Goal: Download file/media

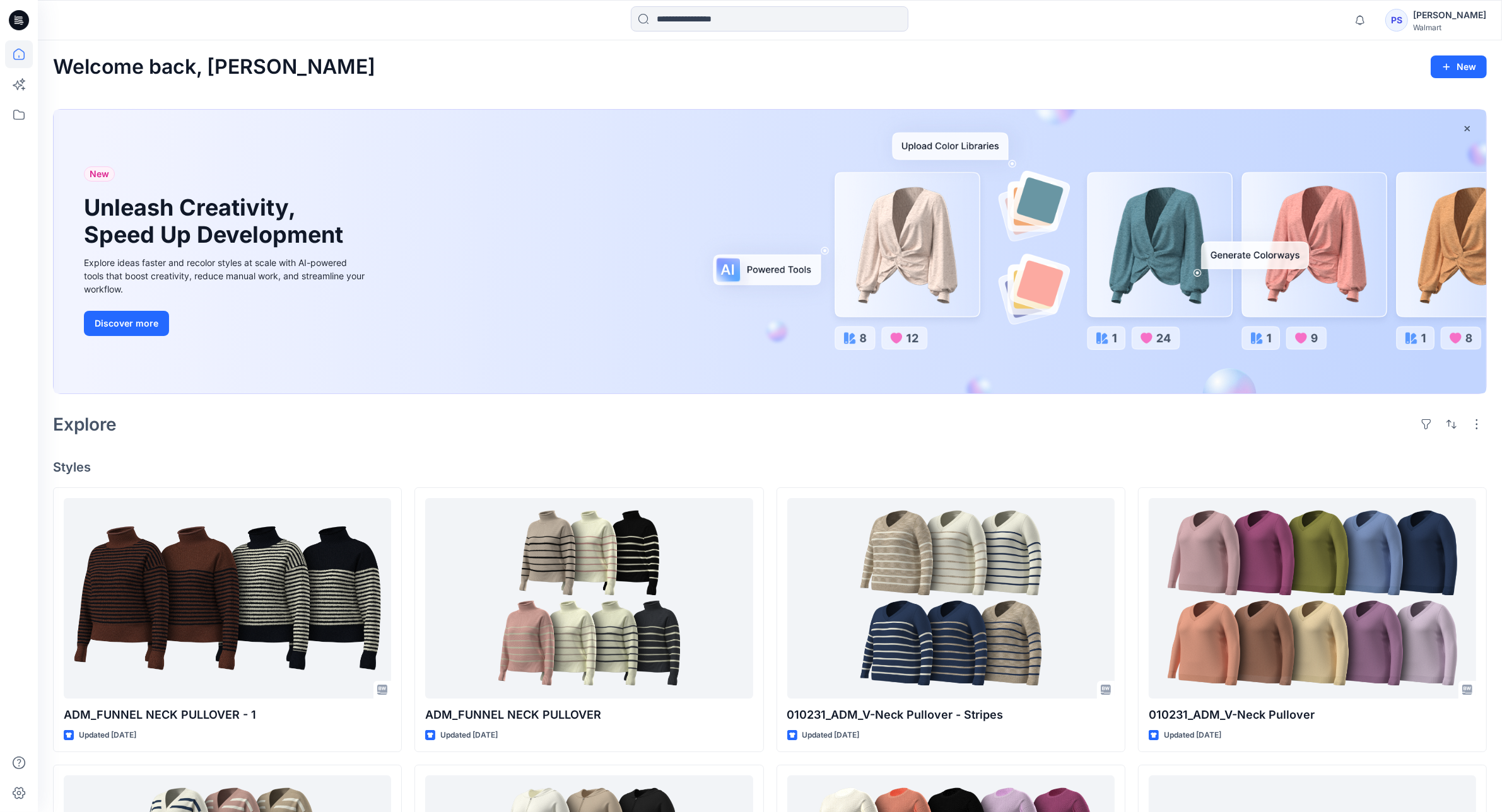
click at [1434, 26] on div "PS [PERSON_NAME] Walmart" at bounding box center [1436, 20] width 101 height 25
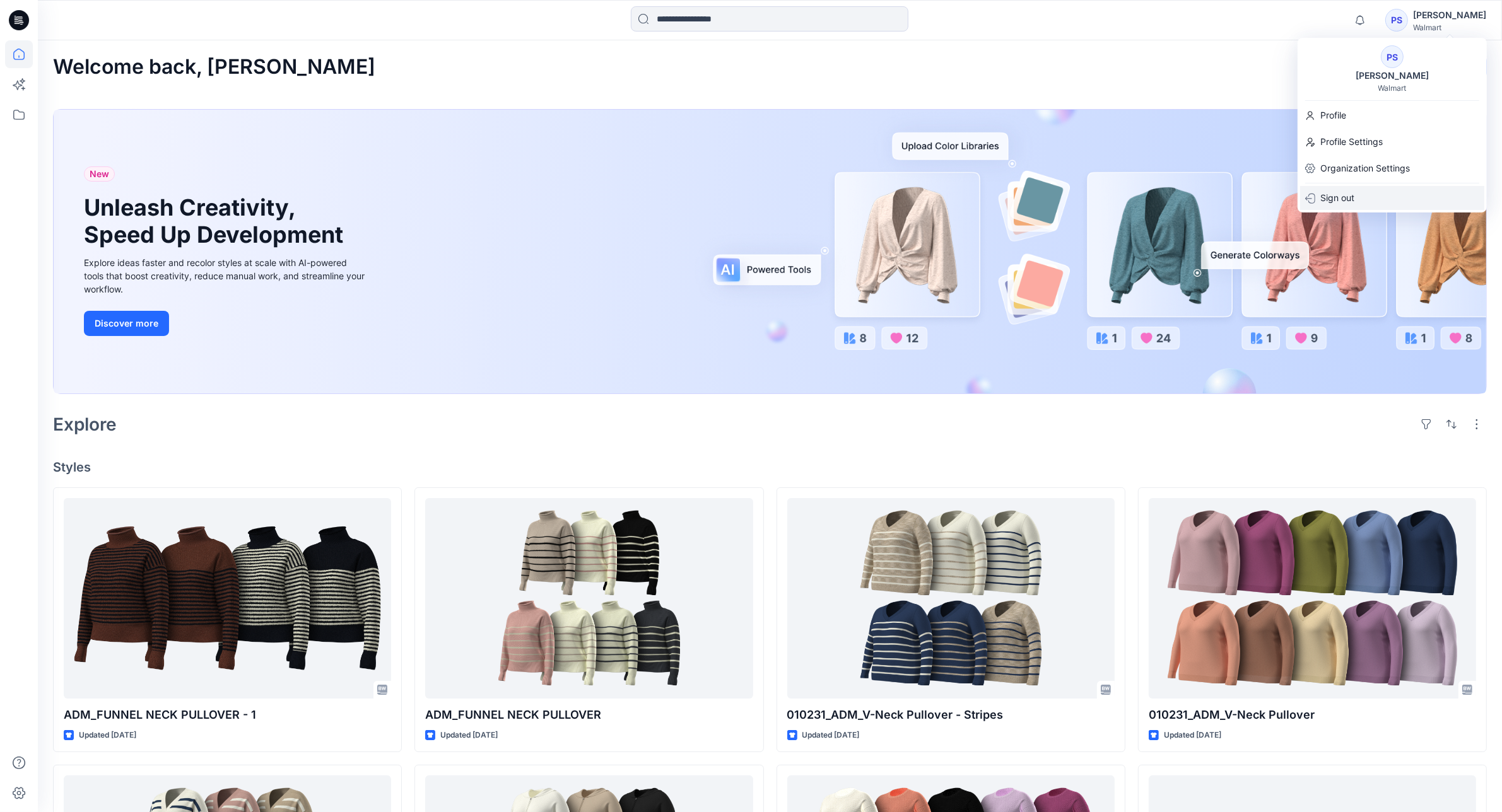
click at [1364, 200] on div "Sign out" at bounding box center [1392, 198] width 184 height 24
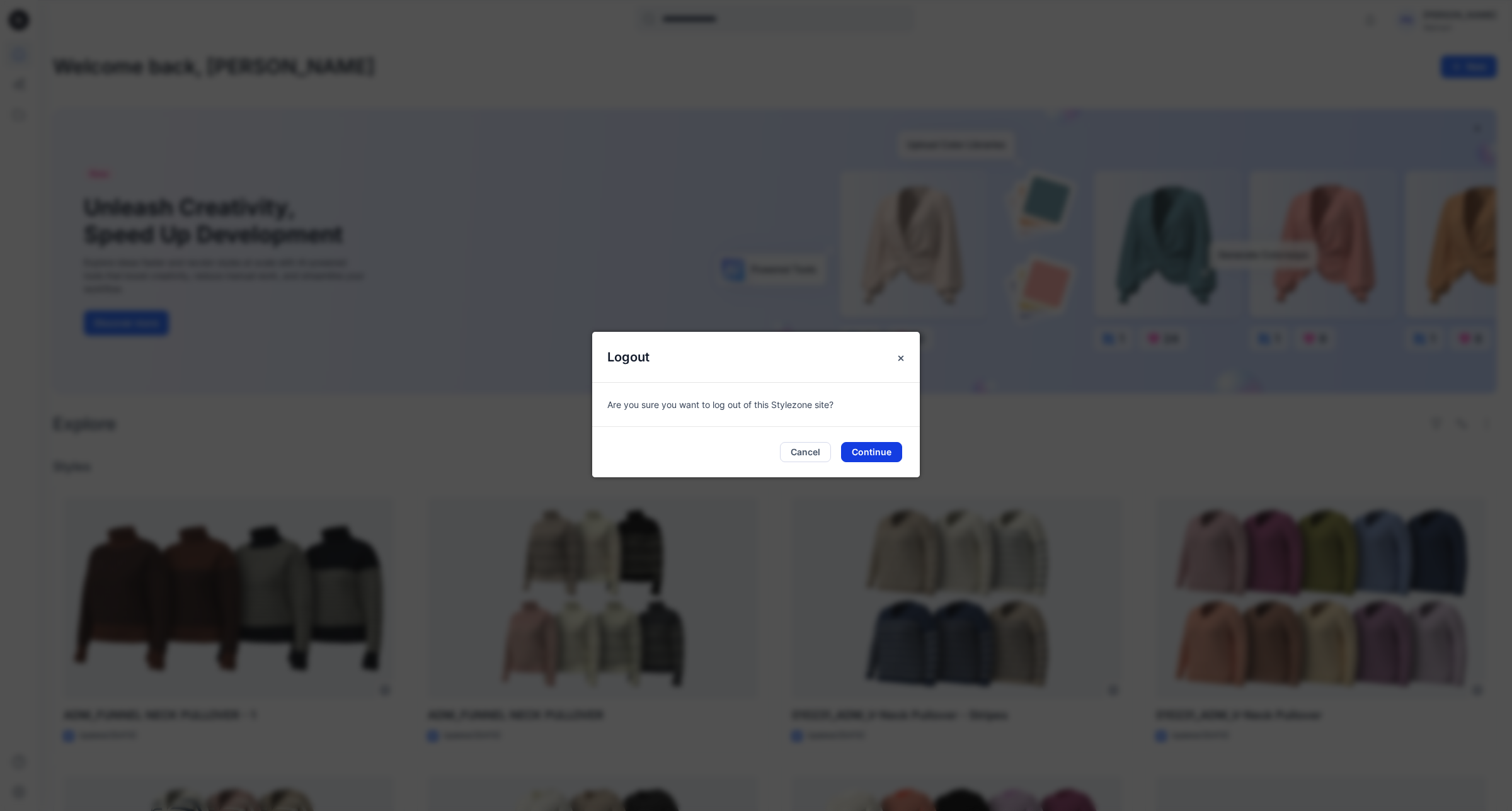
click at [862, 461] on button "Continue" at bounding box center [872, 452] width 61 height 20
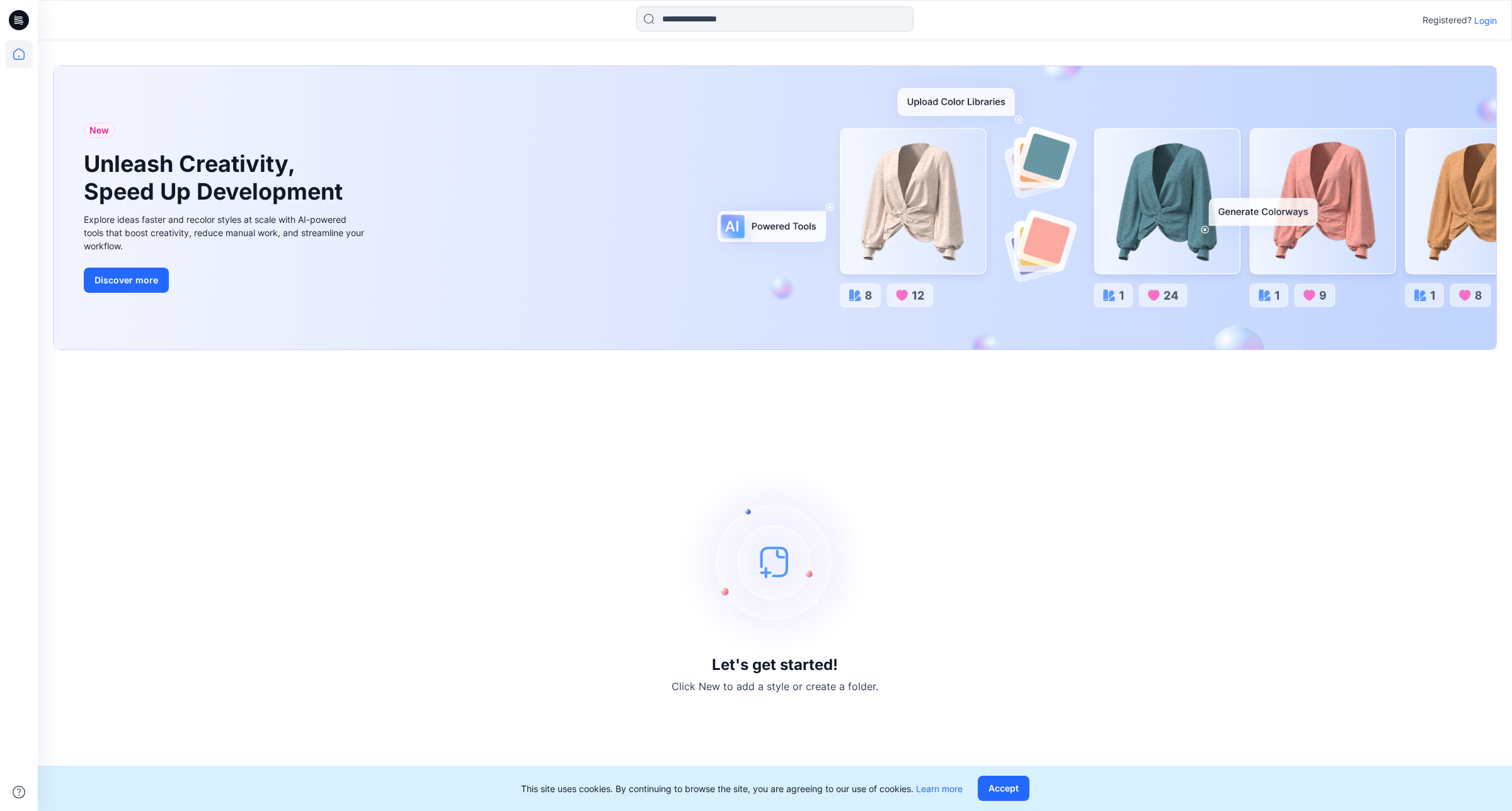
click at [1479, 13] on div "Registered? Login" at bounding box center [1459, 21] width 74 height 15
click at [1483, 14] on p "Login" at bounding box center [1486, 20] width 23 height 13
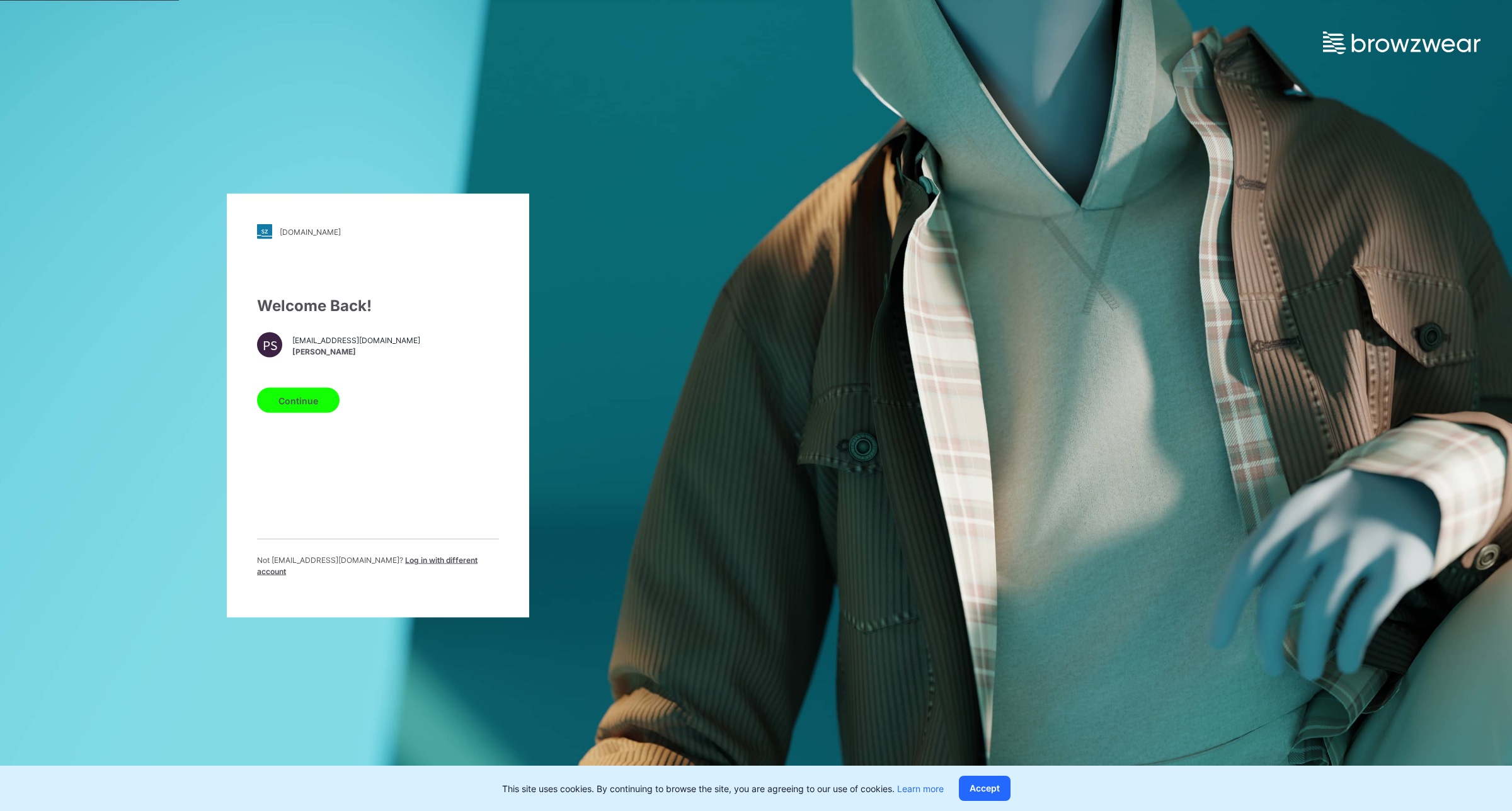
click at [477, 578] on div "Not [EMAIL_ADDRESS][DOMAIN_NAME] ? Log in with different account" at bounding box center [378, 571] width 242 height 33
click at [476, 572] on div "Not [EMAIL_ADDRESS][DOMAIN_NAME] ? Log in with different account" at bounding box center [378, 571] width 242 height 33
click at [474, 565] on span "Log in with different account" at bounding box center [367, 565] width 221 height 21
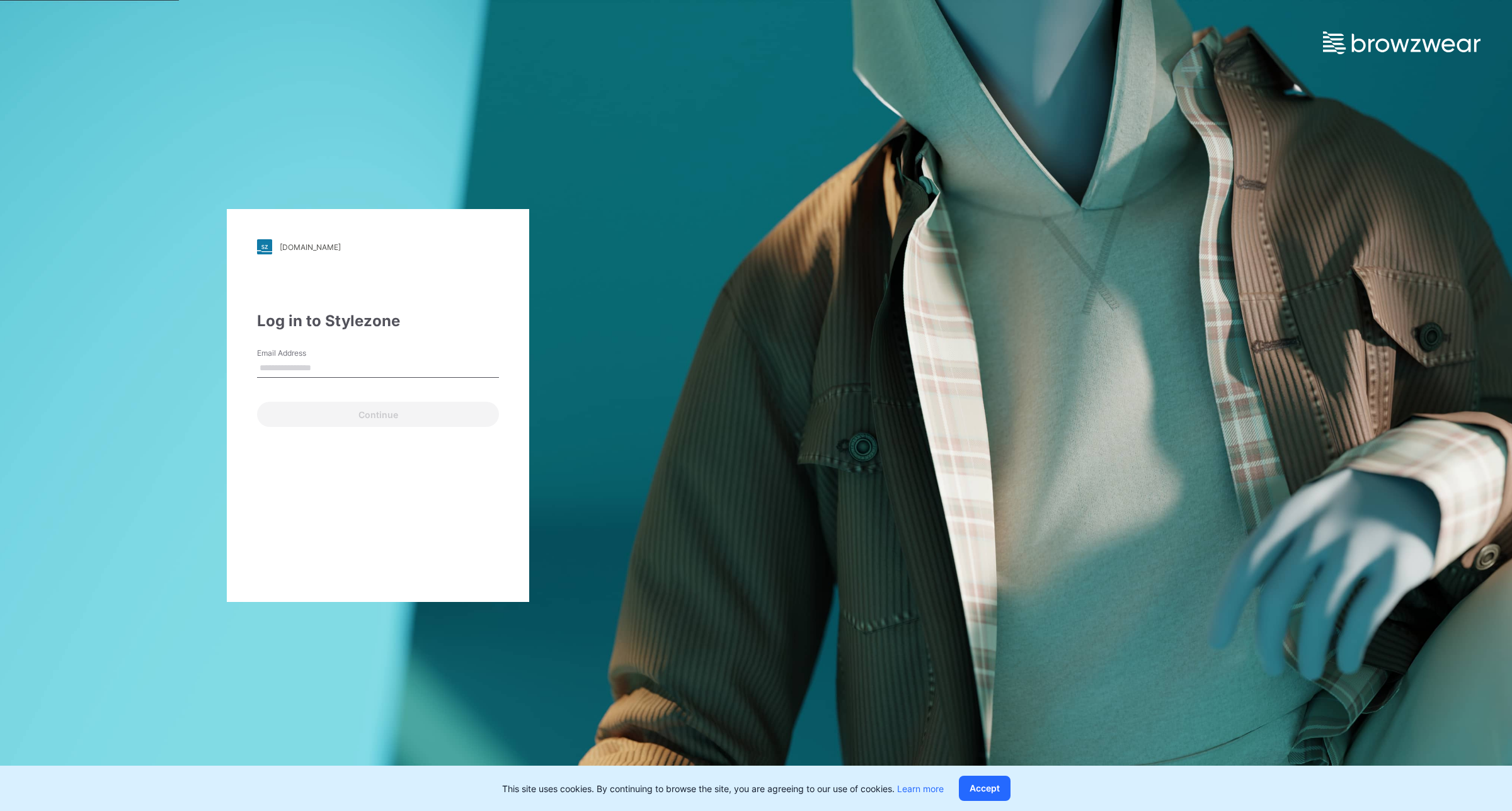
click at [428, 367] on input "Email Address" at bounding box center [378, 368] width 242 height 19
type input "**********"
click at [340, 417] on button "Continue" at bounding box center [378, 414] width 242 height 25
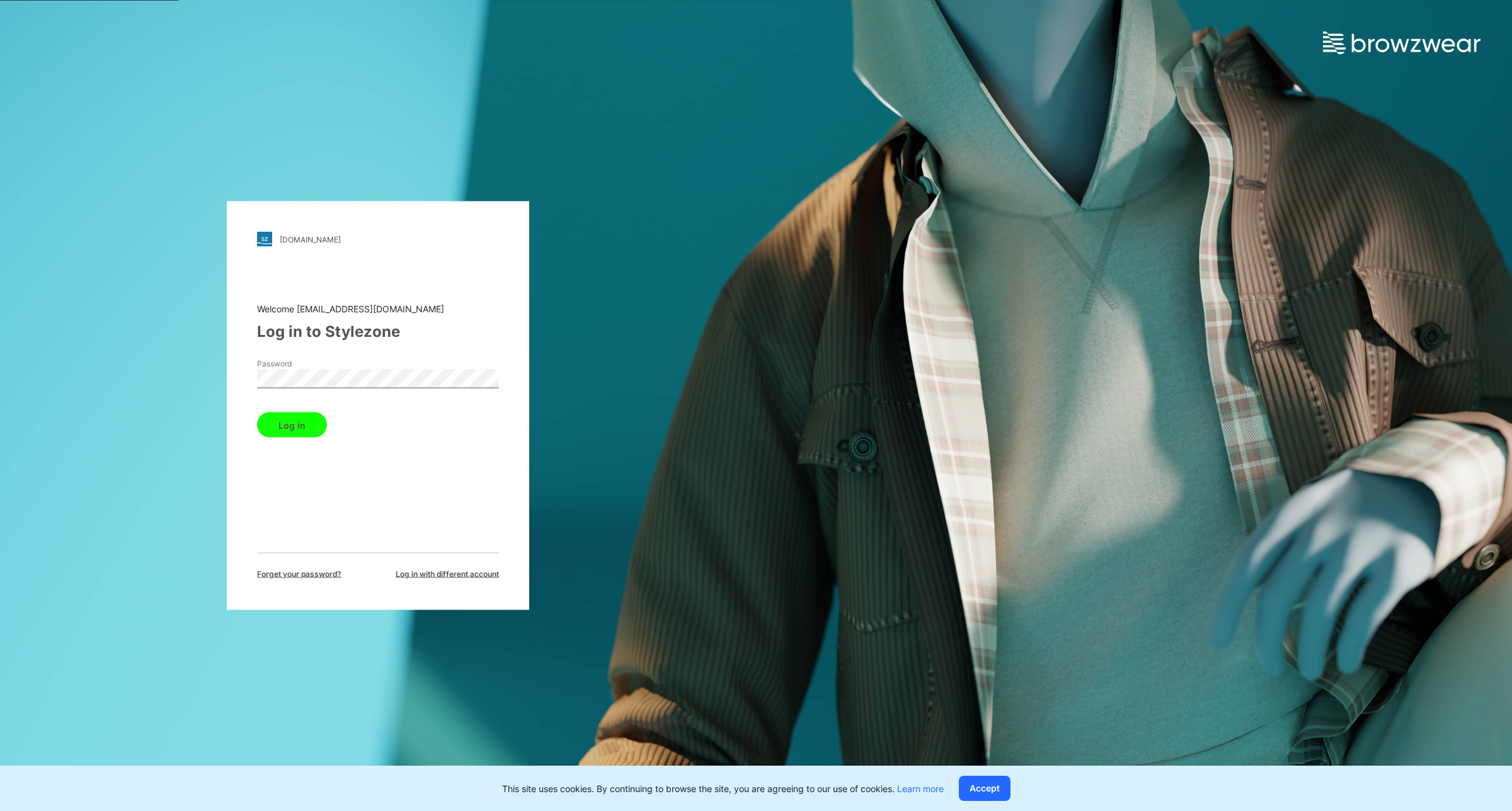
click at [342, 443] on div "Welcome [EMAIL_ADDRESS][DOMAIN_NAME] Log in to Stylezone Password Log in Forget…" at bounding box center [378, 441] width 242 height 278
click at [301, 426] on button "Log in" at bounding box center [292, 425] width 70 height 25
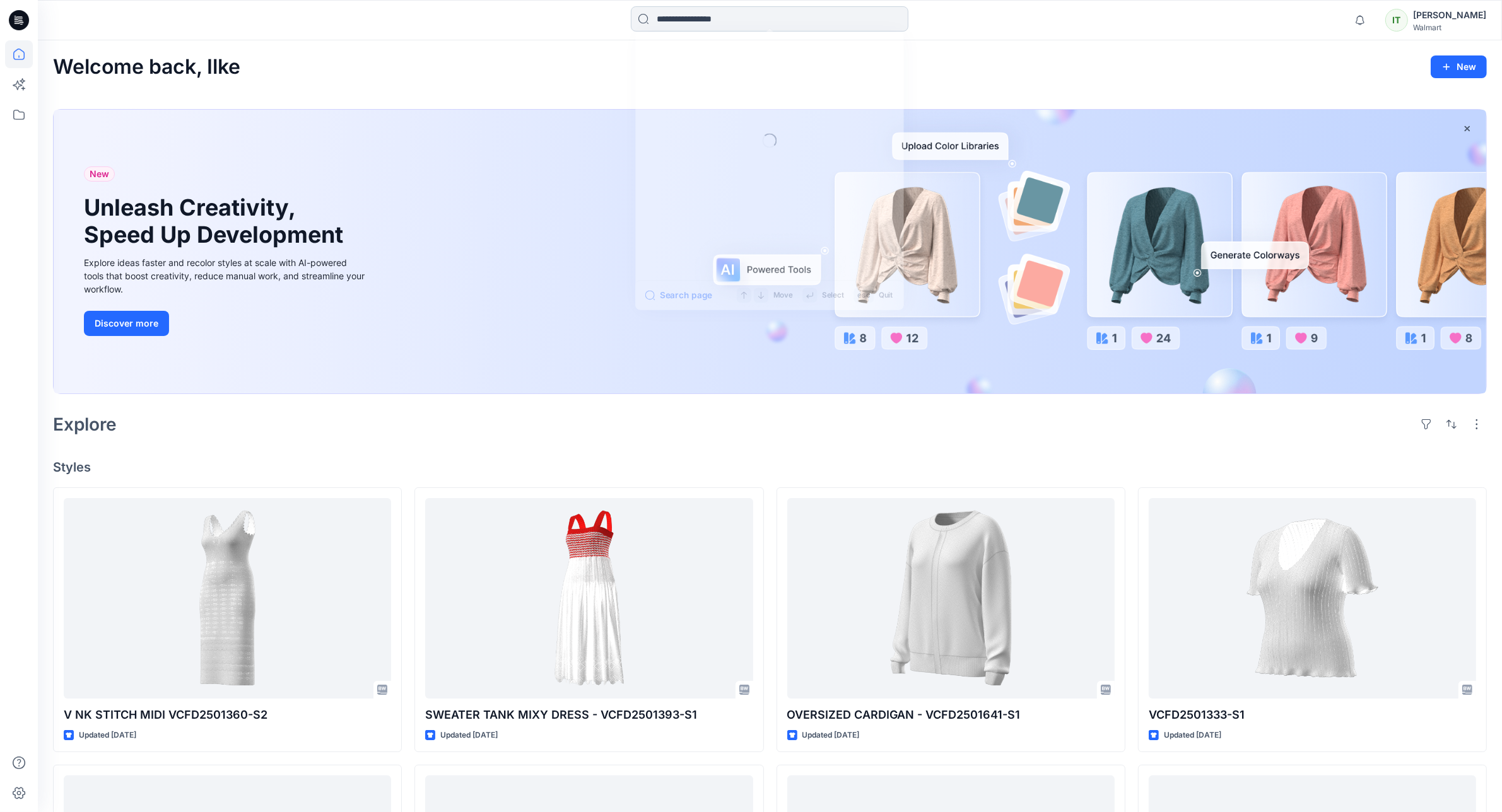
click at [655, 13] on input at bounding box center [769, 18] width 277 height 25
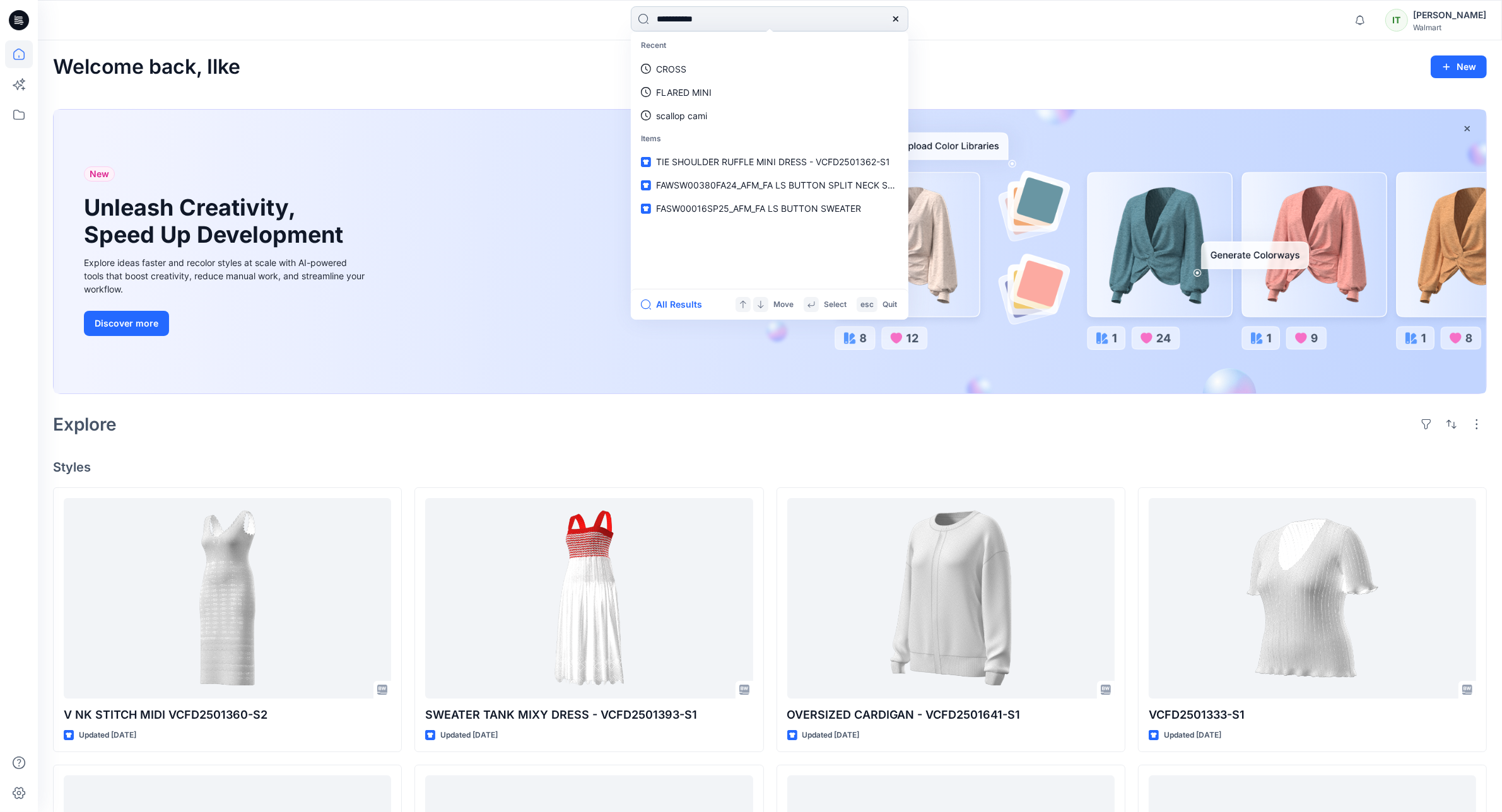
type input "**********"
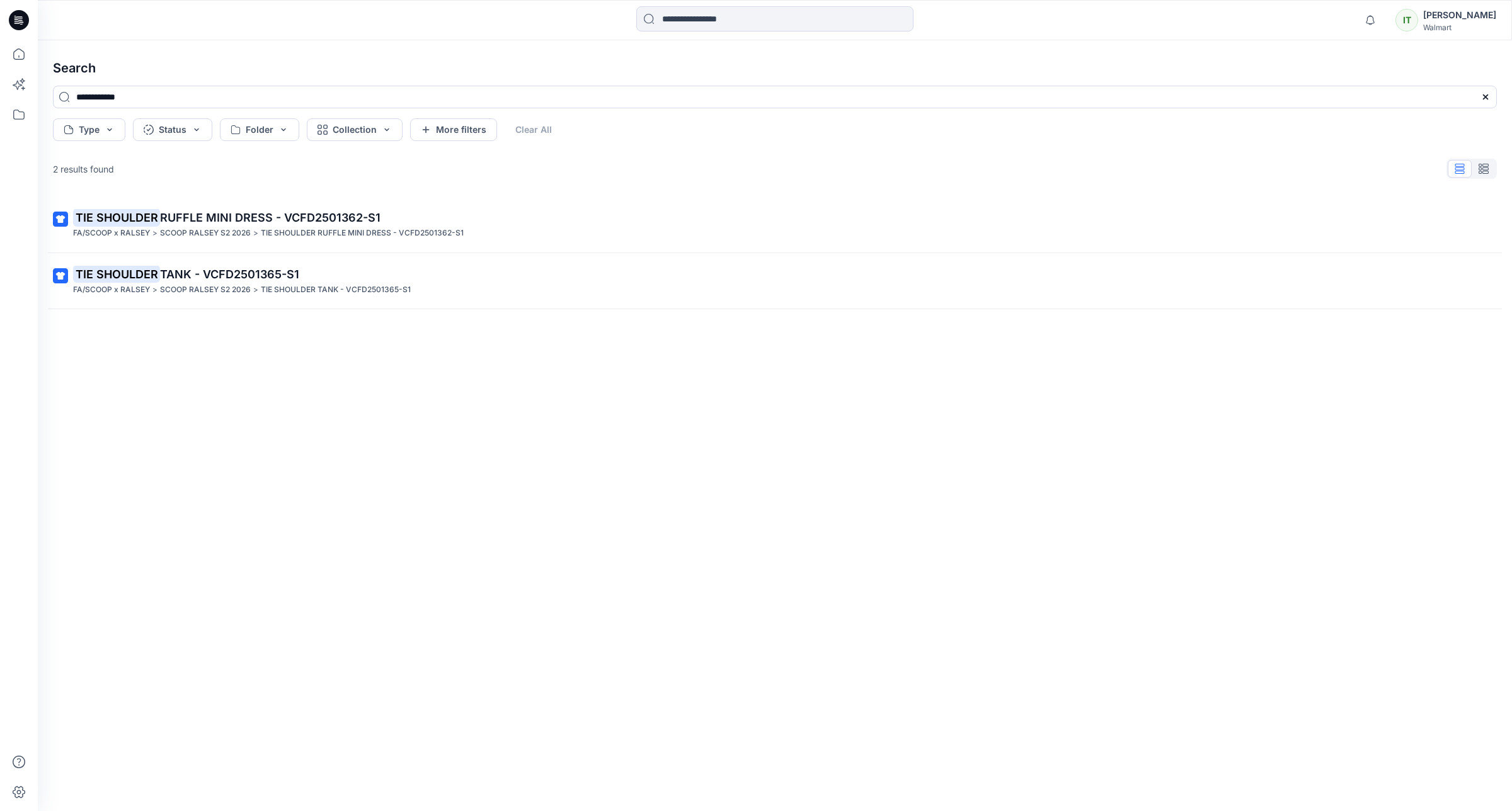
drag, startPoint x: 1019, startPoint y: 590, endPoint x: 1009, endPoint y: 590, distance: 10.0
drag, startPoint x: 1009, startPoint y: 590, endPoint x: 474, endPoint y: 511, distance: 540.8
click at [486, 515] on div "TIE SHOULDER RUFFLE MINI DRESS - VCFD2501362-S1 FA/SCOOP x RALSEY > SCOOP RALSE…" at bounding box center [775, 484] width 1465 height 574
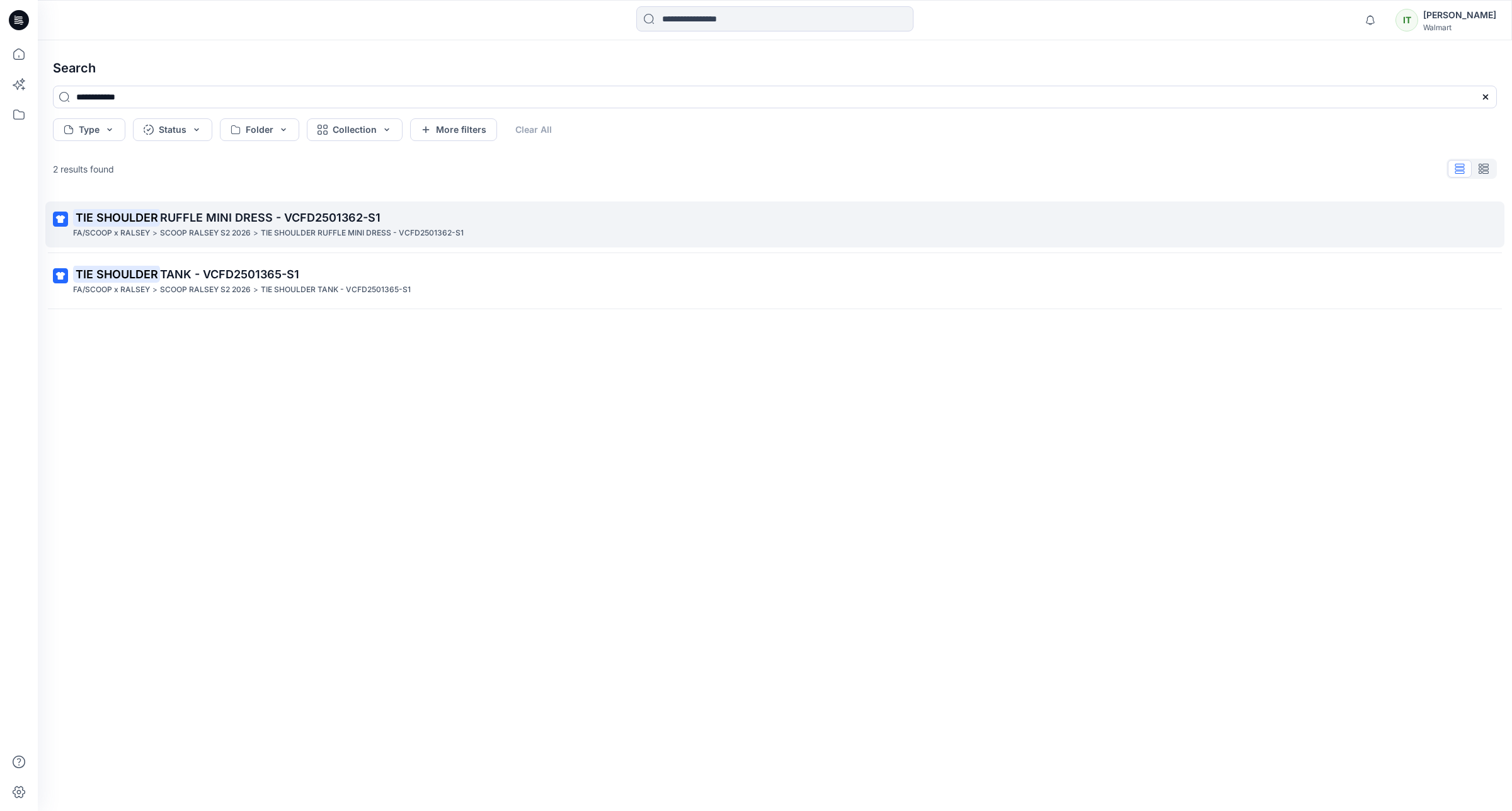
click at [246, 231] on p "SCOOP RALSEY S2 2026" at bounding box center [205, 233] width 91 height 13
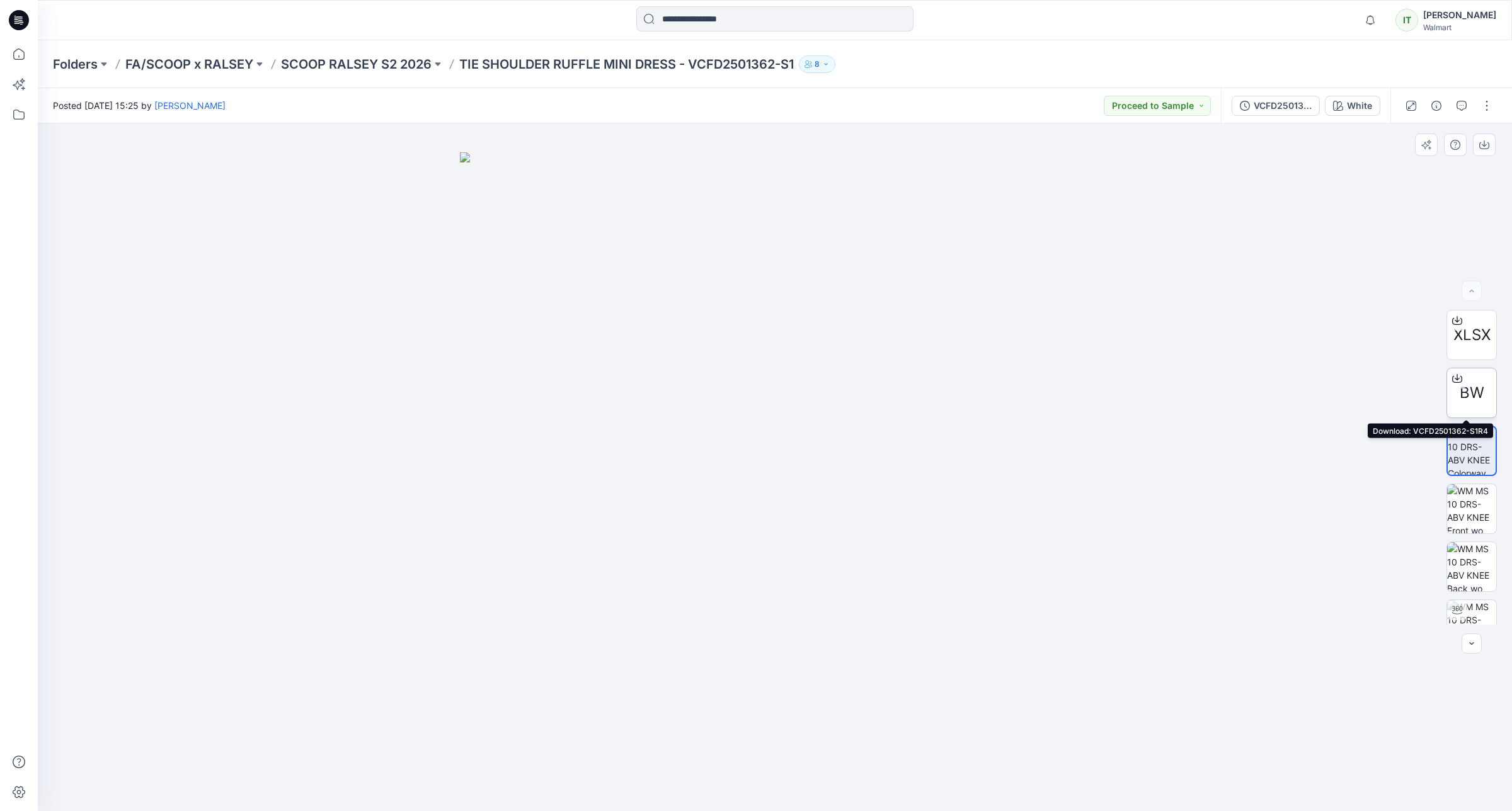
click at [1468, 376] on div "BW" at bounding box center [1472, 393] width 50 height 50
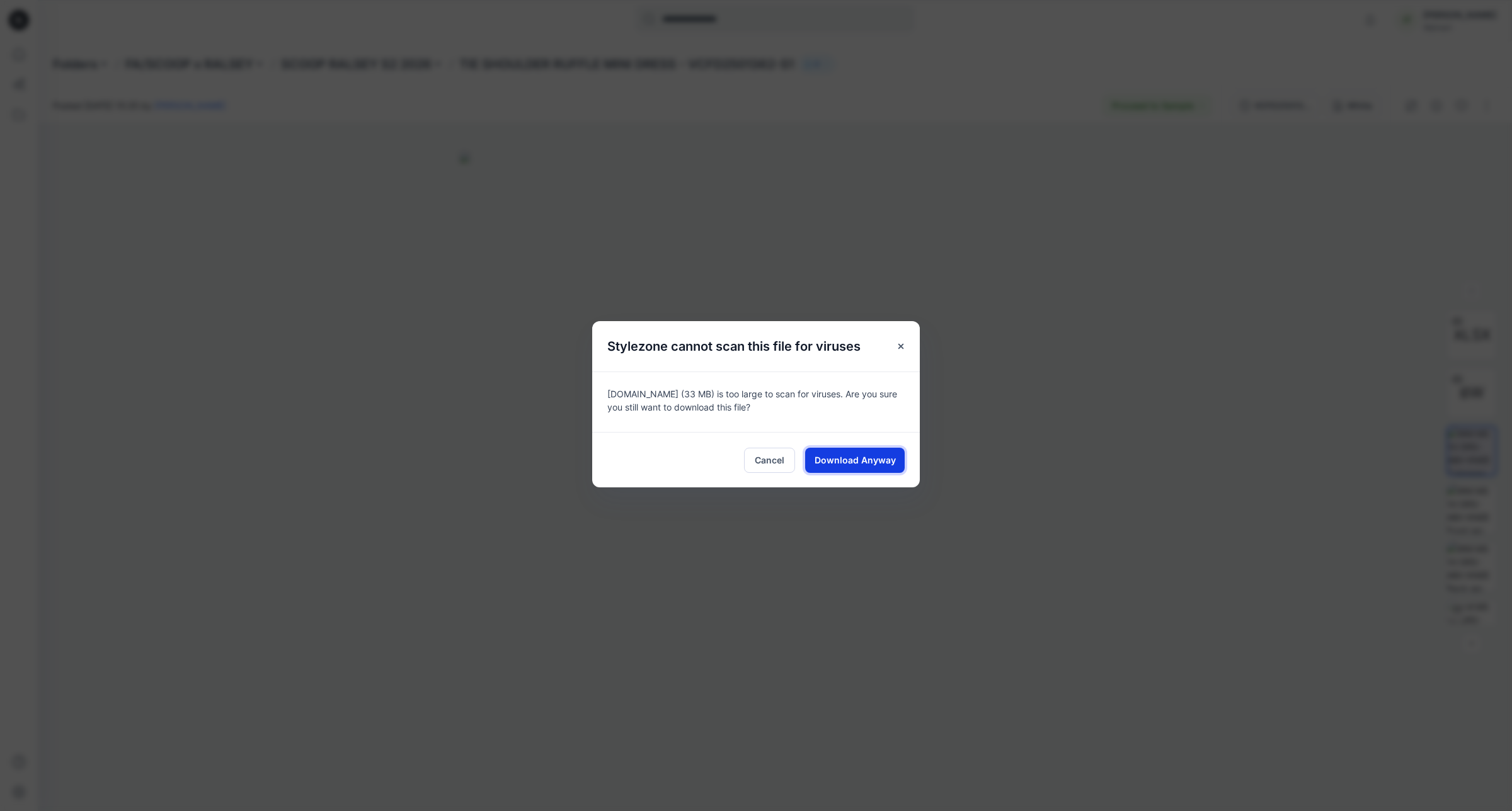
click at [866, 455] on span "Download Anyway" at bounding box center [855, 459] width 82 height 13
